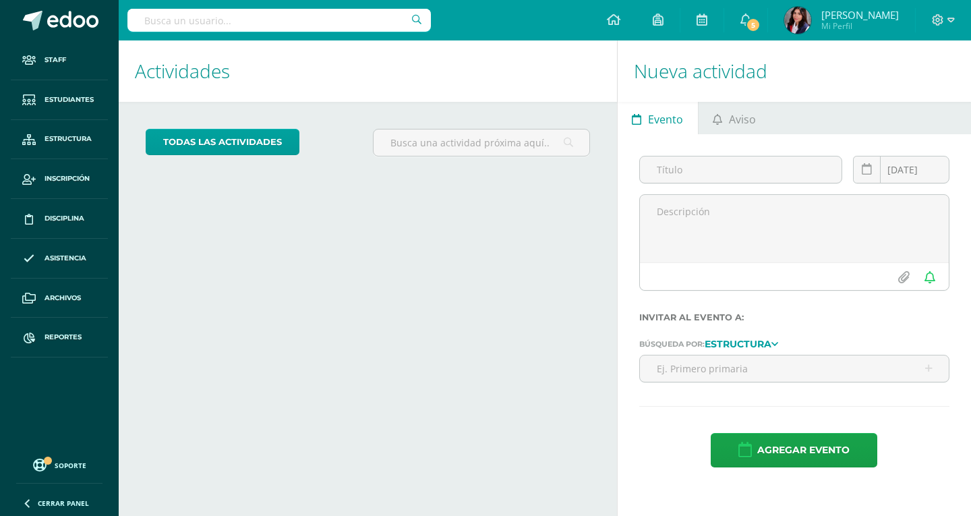
drag, startPoint x: 219, startPoint y: 9, endPoint x: 219, endPoint y: 18, distance: 8.1
click at [219, 9] on input "text" at bounding box center [278, 20] width 303 height 23
click at [218, 30] on input "text" at bounding box center [278, 20] width 303 height 23
click at [266, 12] on input "text" at bounding box center [278, 20] width 303 height 23
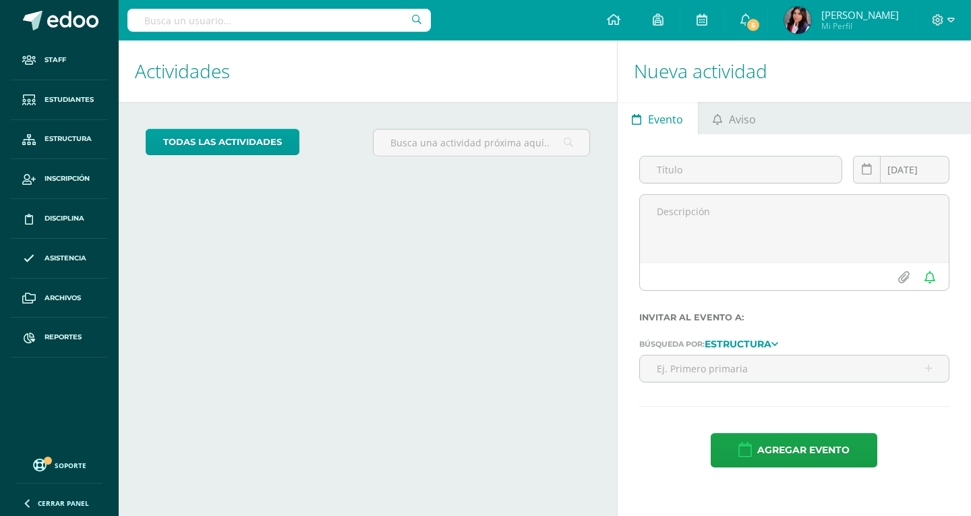
click at [287, 16] on input "text" at bounding box center [278, 20] width 303 height 23
type input "desir"
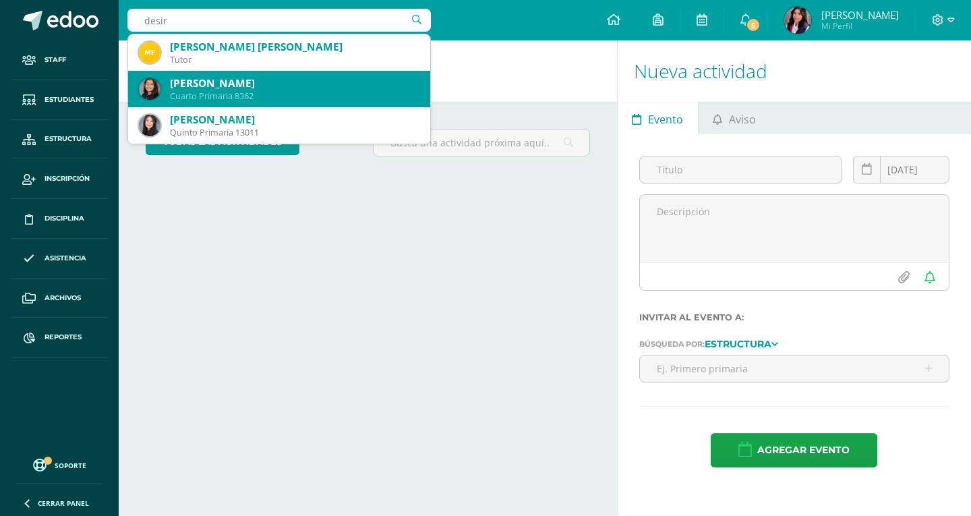
click at [291, 97] on div "Cuarto Primaria 8362" at bounding box center [294, 95] width 249 height 11
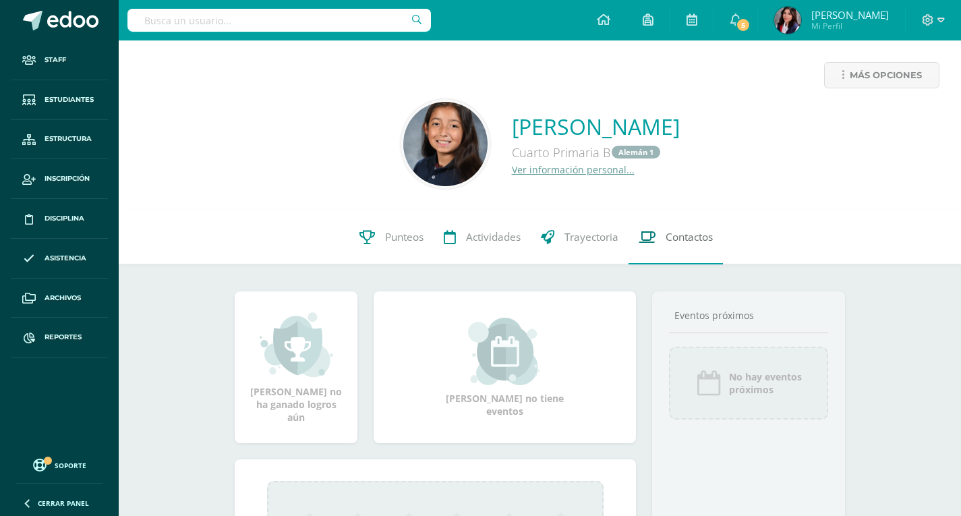
click at [673, 249] on link "Contactos" at bounding box center [675, 237] width 94 height 54
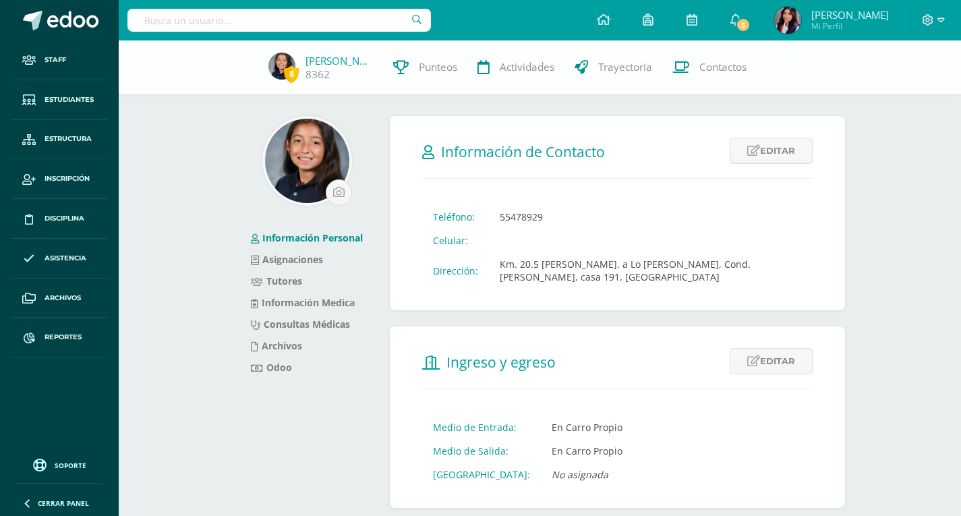
click at [330, 24] on input "text" at bounding box center [278, 20] width 303 height 23
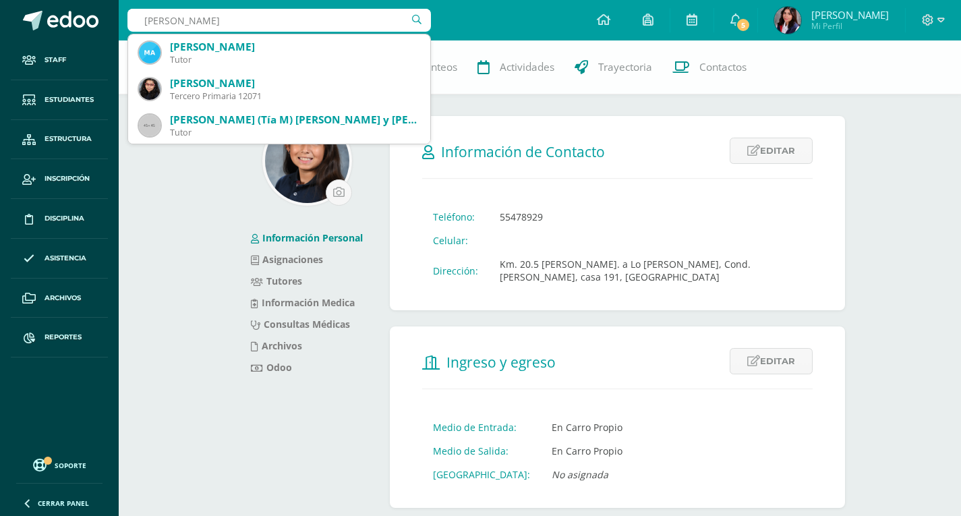
type input "Mariana ávila"
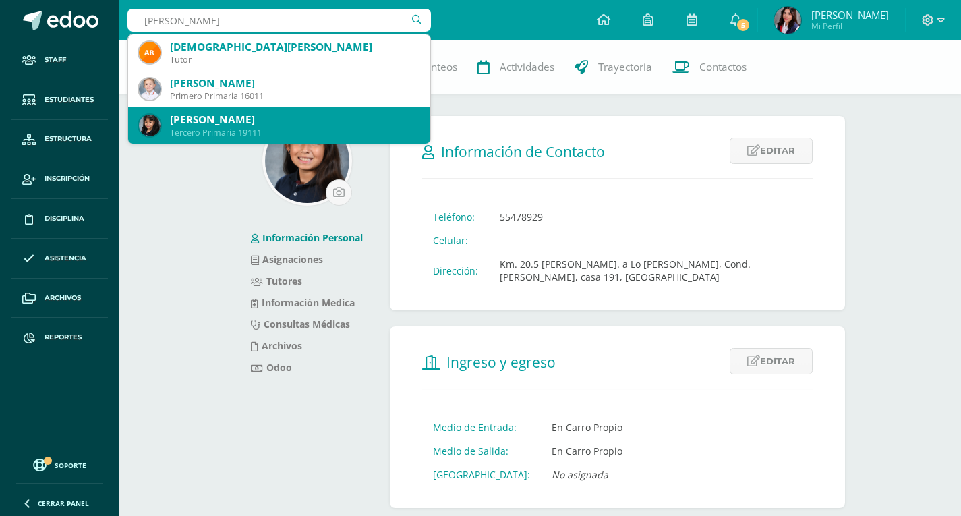
click at [270, 124] on div "[PERSON_NAME]" at bounding box center [294, 120] width 249 height 14
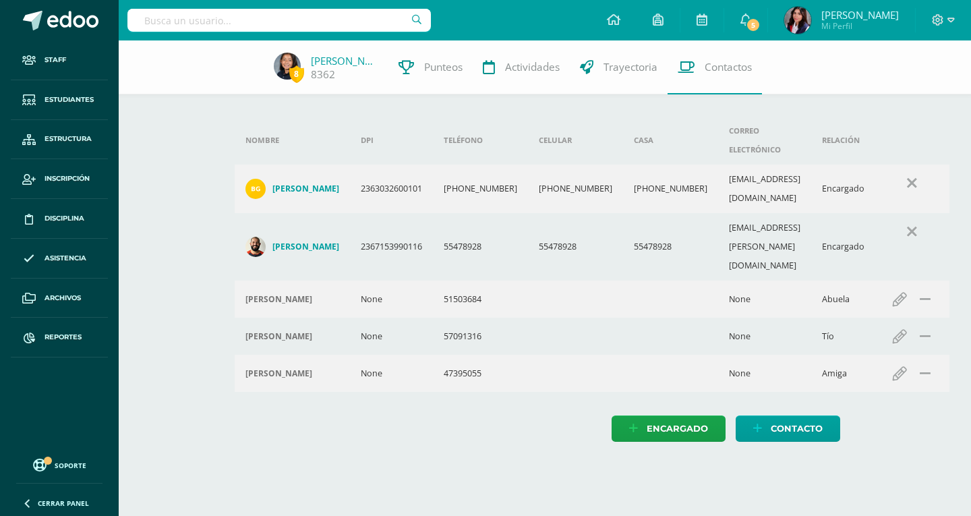
click at [316, 23] on input "text" at bounding box center [278, 20] width 303 height 23
type input "sagastume"
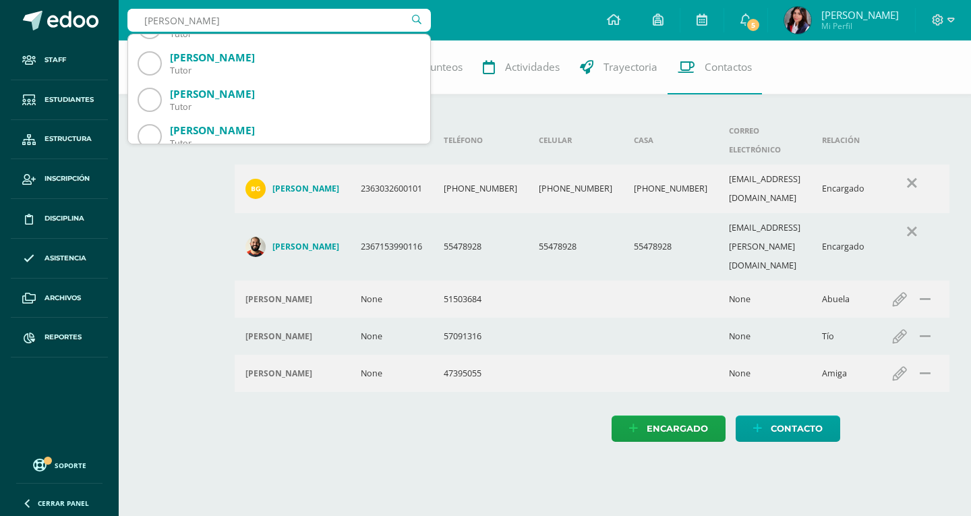
scroll to position [270, 0]
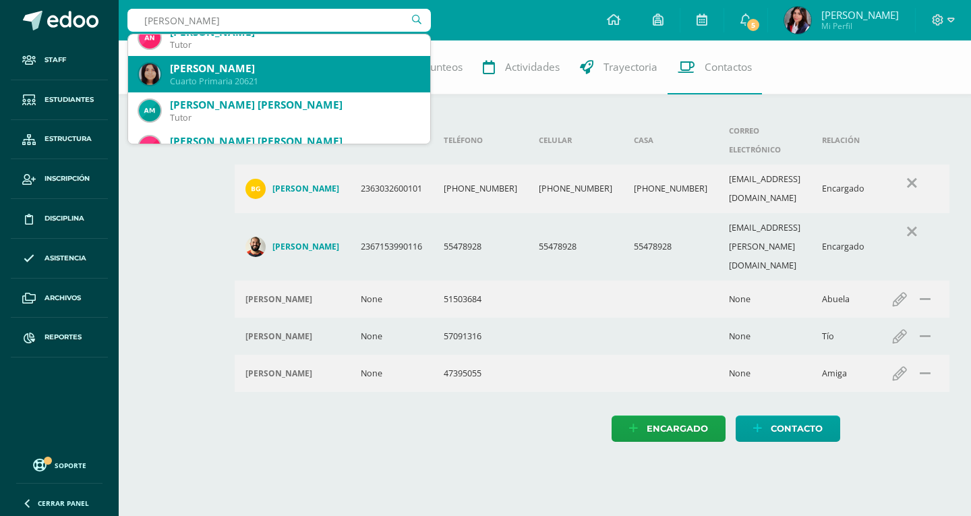
click at [272, 75] on div "[PERSON_NAME]" at bounding box center [294, 68] width 249 height 14
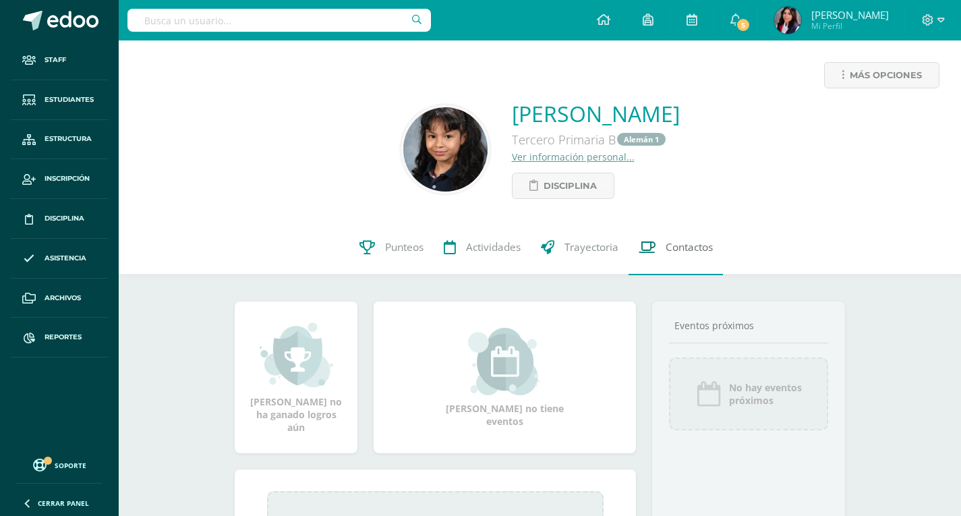
click at [661, 228] on link "Contactos" at bounding box center [675, 247] width 94 height 54
click at [664, 235] on link "Contactos" at bounding box center [675, 247] width 94 height 54
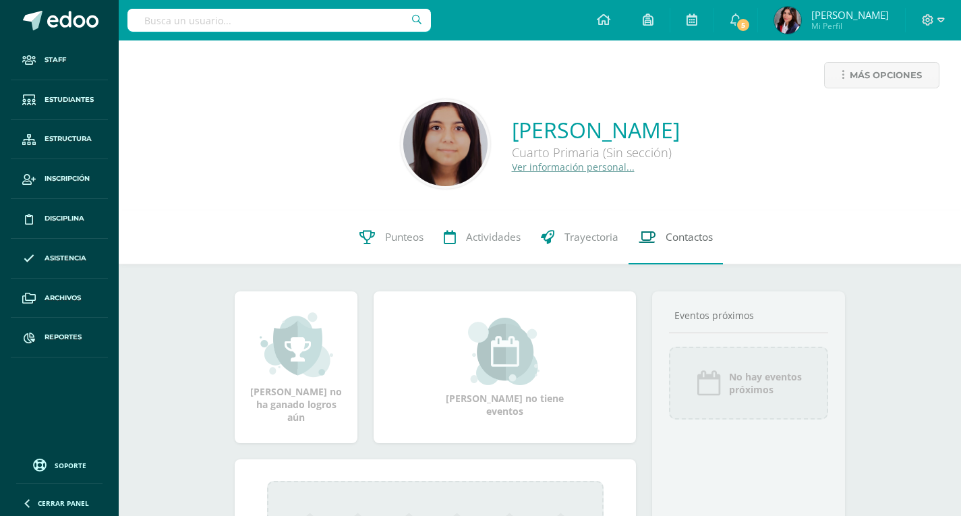
drag, startPoint x: 667, startPoint y: 223, endPoint x: 667, endPoint y: 231, distance: 8.8
click at [667, 225] on link "Contactos" at bounding box center [675, 237] width 94 height 54
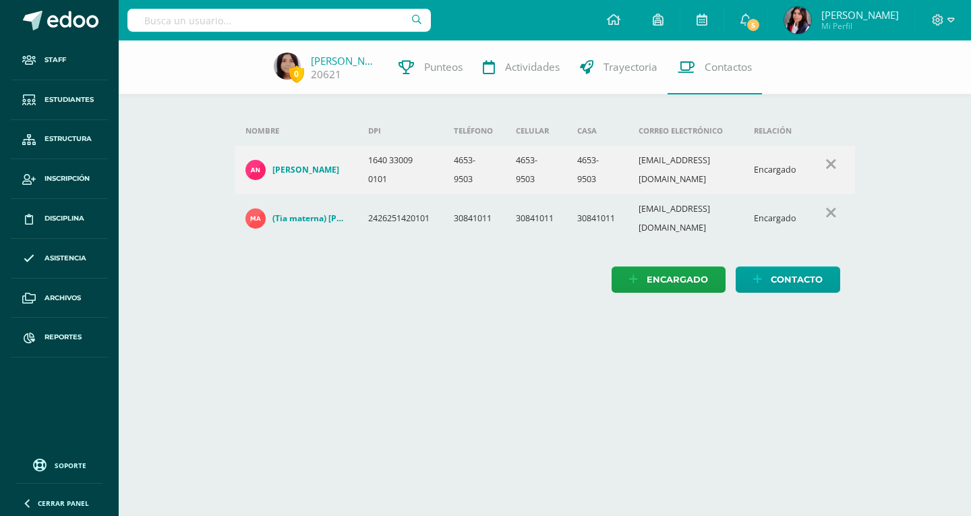
click at [330, 32] on div at bounding box center [278, 20] width 303 height 40
click at [333, 13] on input "text" at bounding box center [278, 20] width 303 height 23
click at [326, 16] on input "text" at bounding box center [278, 20] width 303 height 23
type input "bastian Melgar"
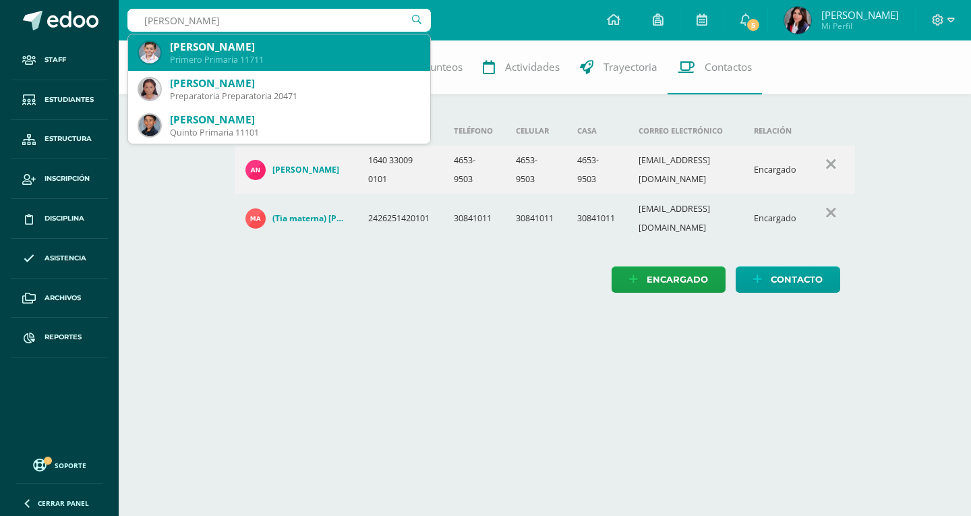
click at [310, 50] on div "Bástian Isaac Melgar Oliva" at bounding box center [294, 47] width 249 height 14
